Goal: Task Accomplishment & Management: Use online tool/utility

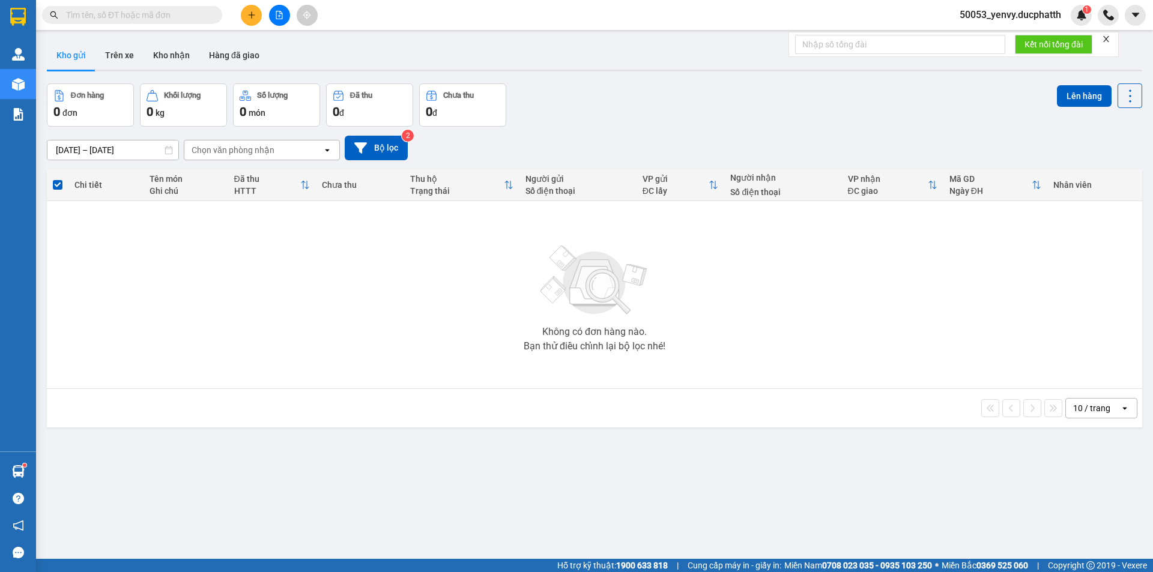
click at [122, 13] on input "text" at bounding box center [137, 14] width 142 height 13
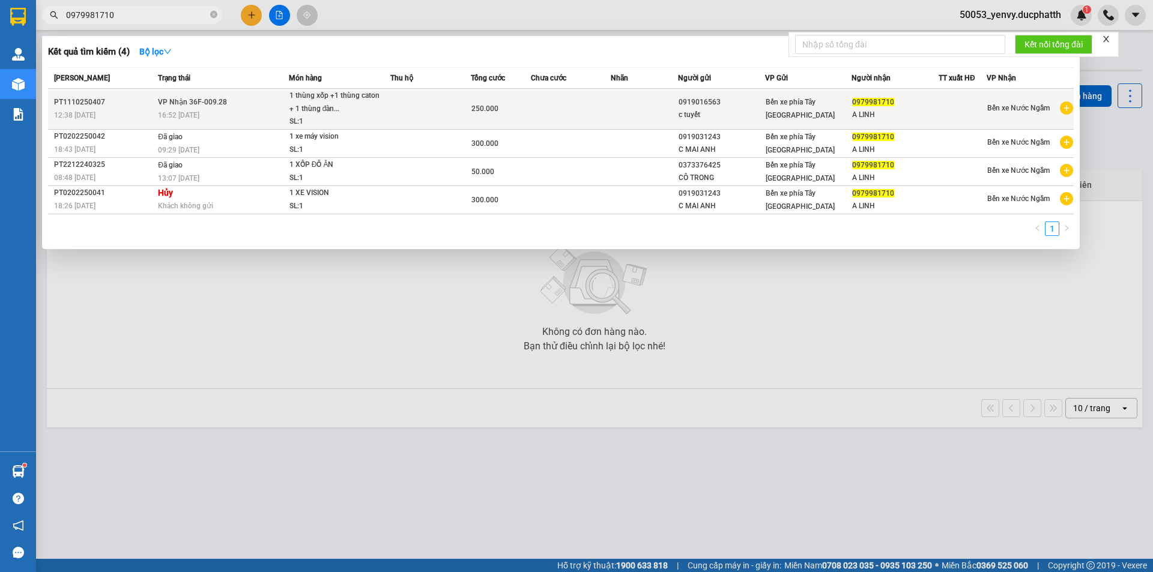
type input "0979981710"
click at [446, 110] on td at bounding box center [430, 109] width 80 height 41
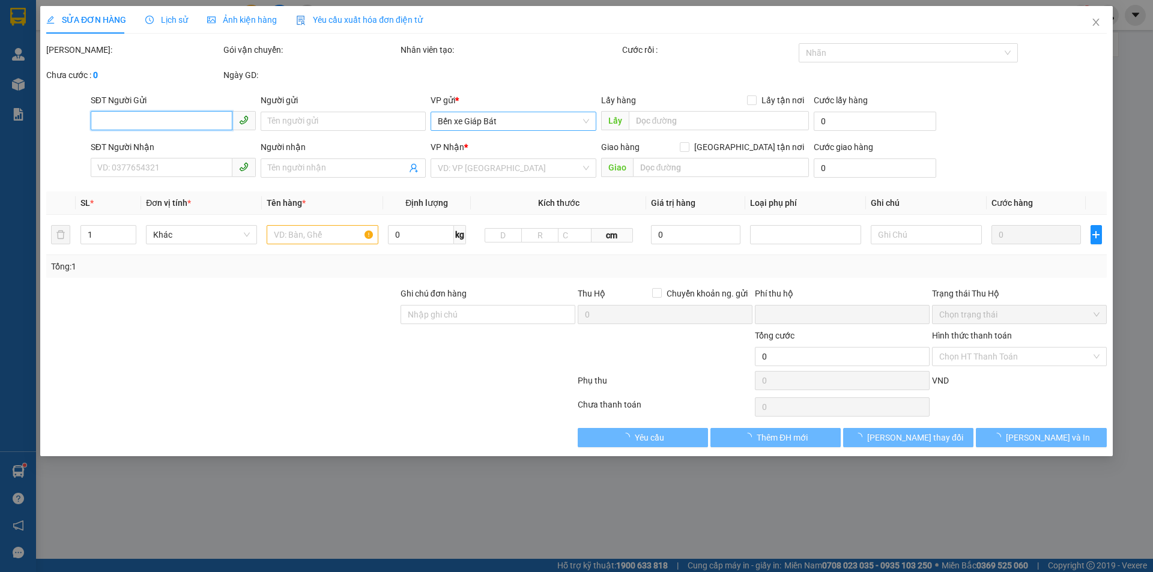
type input "0919016563"
type input "c tuyết"
type input "0979981710"
type input "A LINH"
type input "0"
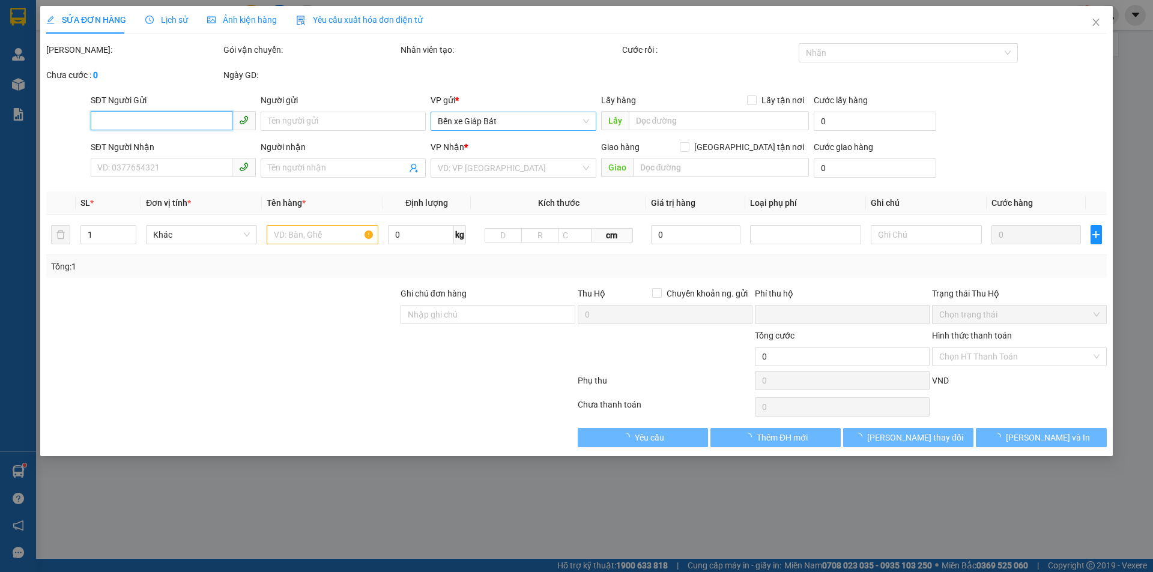
type input "250.000"
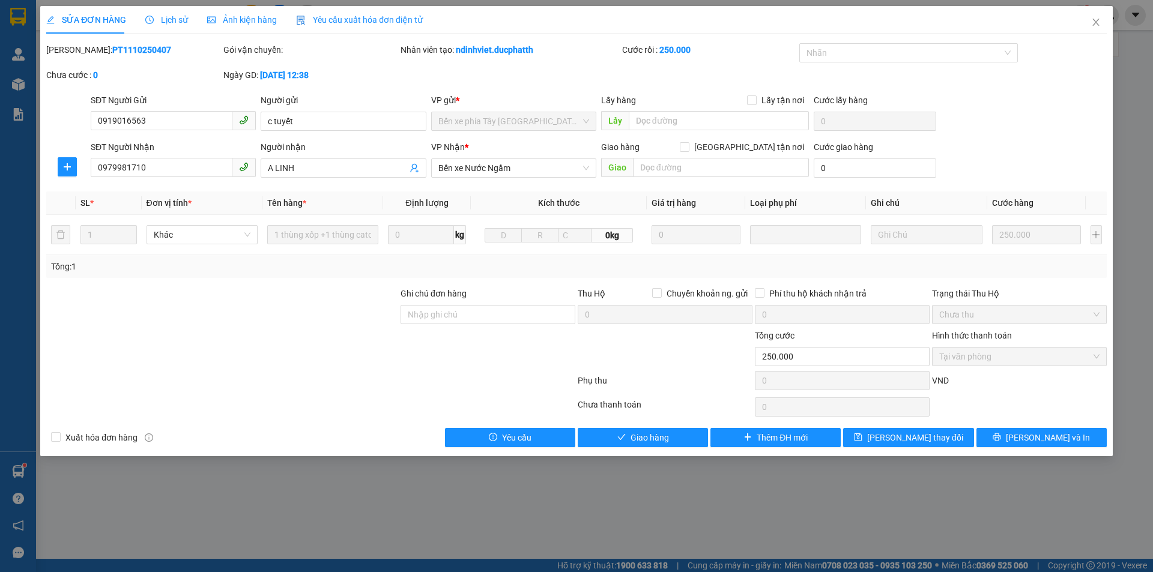
click at [158, 23] on span "Lịch sử" at bounding box center [166, 20] width 43 height 10
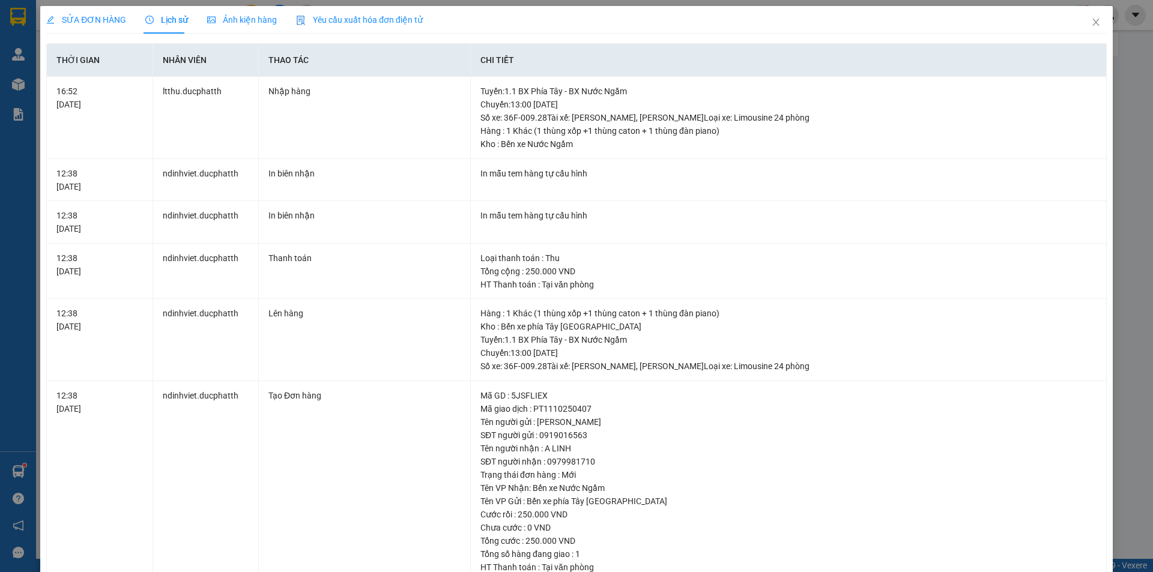
click at [83, 25] on div "SỬA ĐƠN HÀNG" at bounding box center [86, 19] width 80 height 13
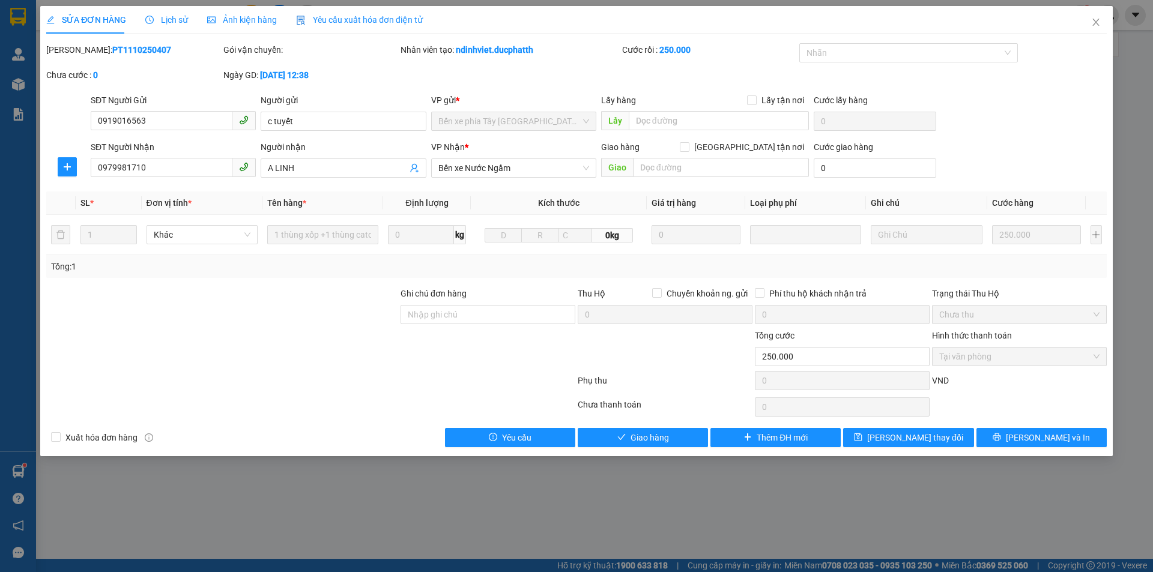
click at [190, 22] on div "SỬA ĐƠN HÀNG Lịch sử Ảnh kiện hàng Yêu cầu xuất hóa đơn điện tử" at bounding box center [234, 20] width 376 height 28
click at [184, 20] on span "Lịch sử" at bounding box center [166, 20] width 43 height 10
